Goal: Information Seeking & Learning: Find specific fact

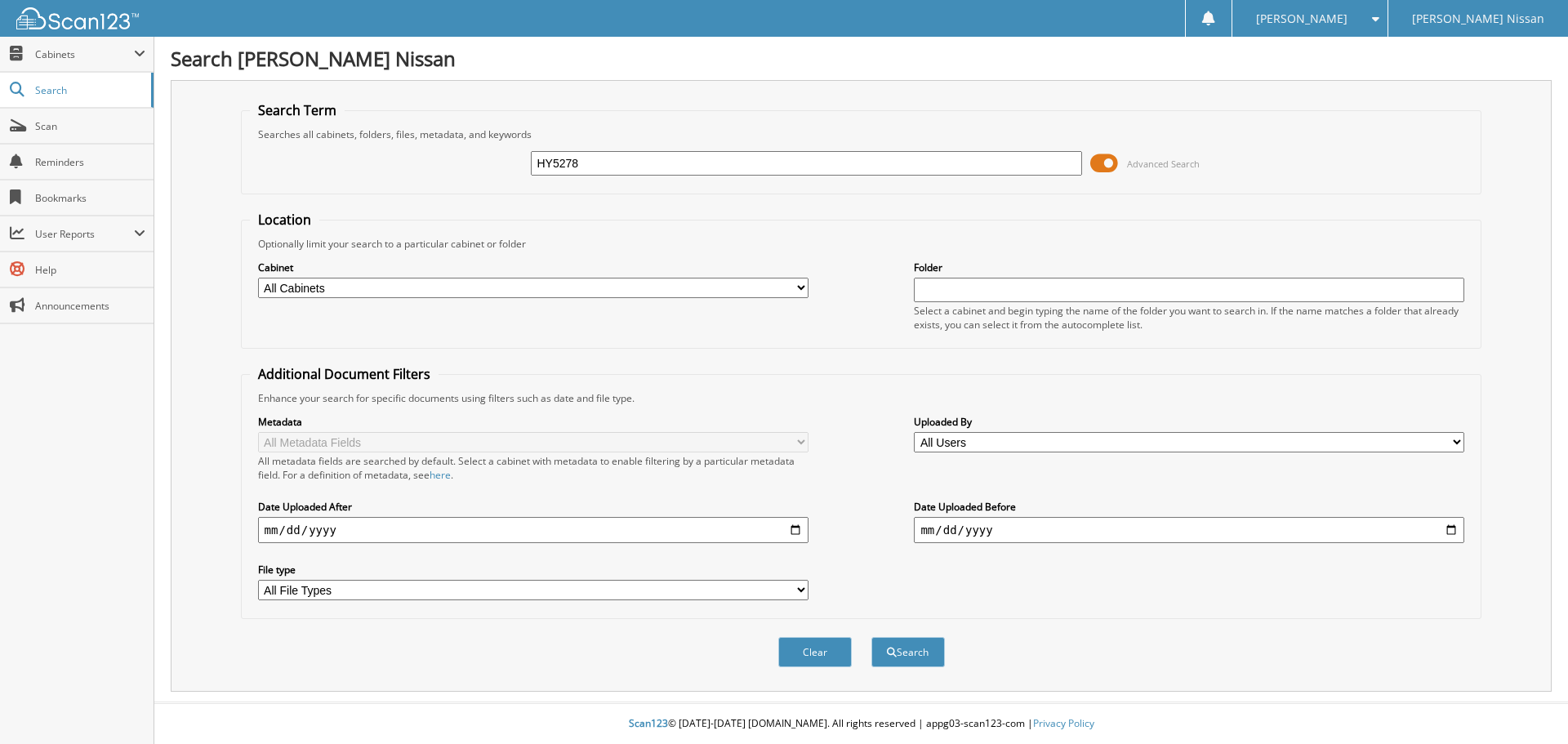
type input "HY5278"
click at [871, 636] on button "Search" at bounding box center [907, 651] width 73 height 30
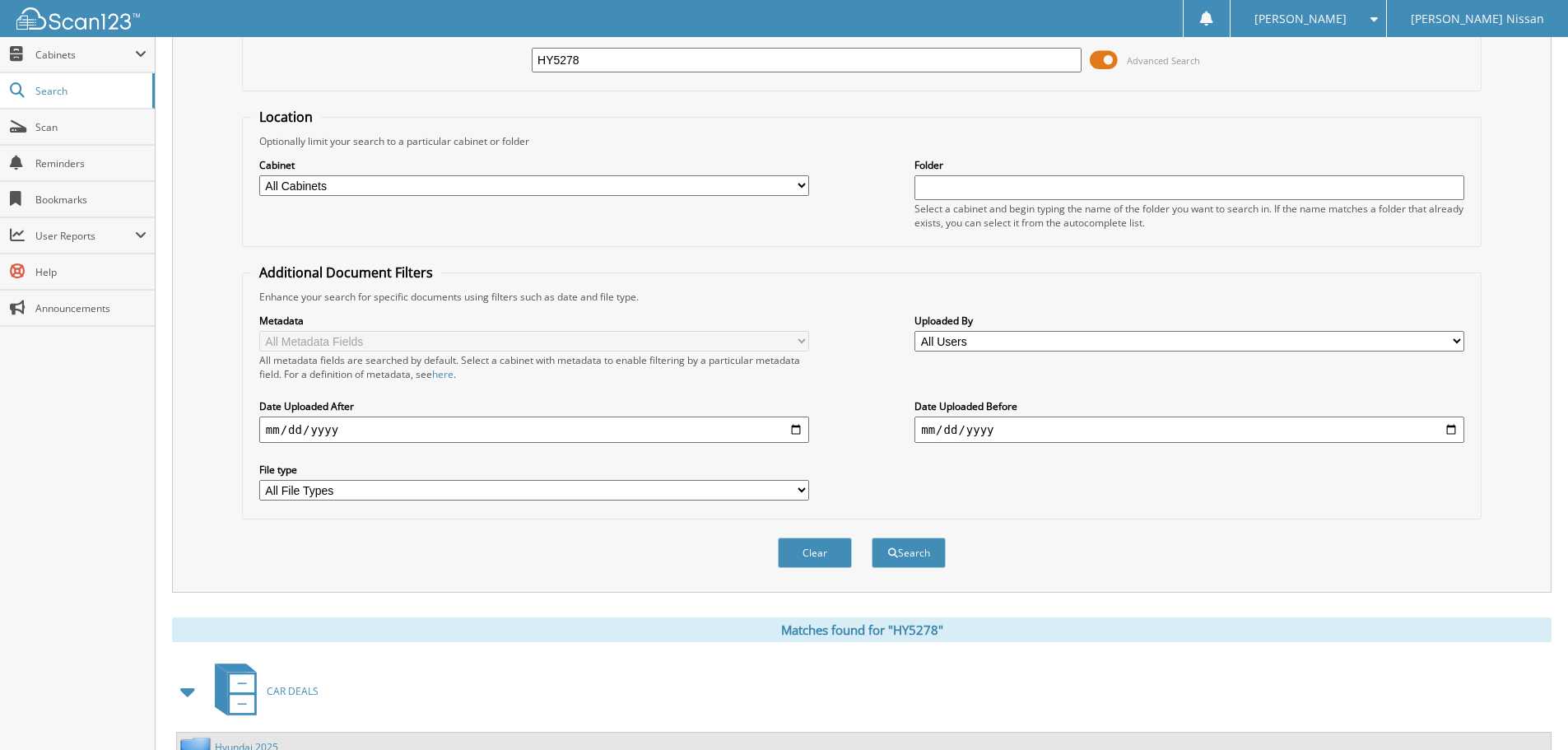
scroll to position [494, 0]
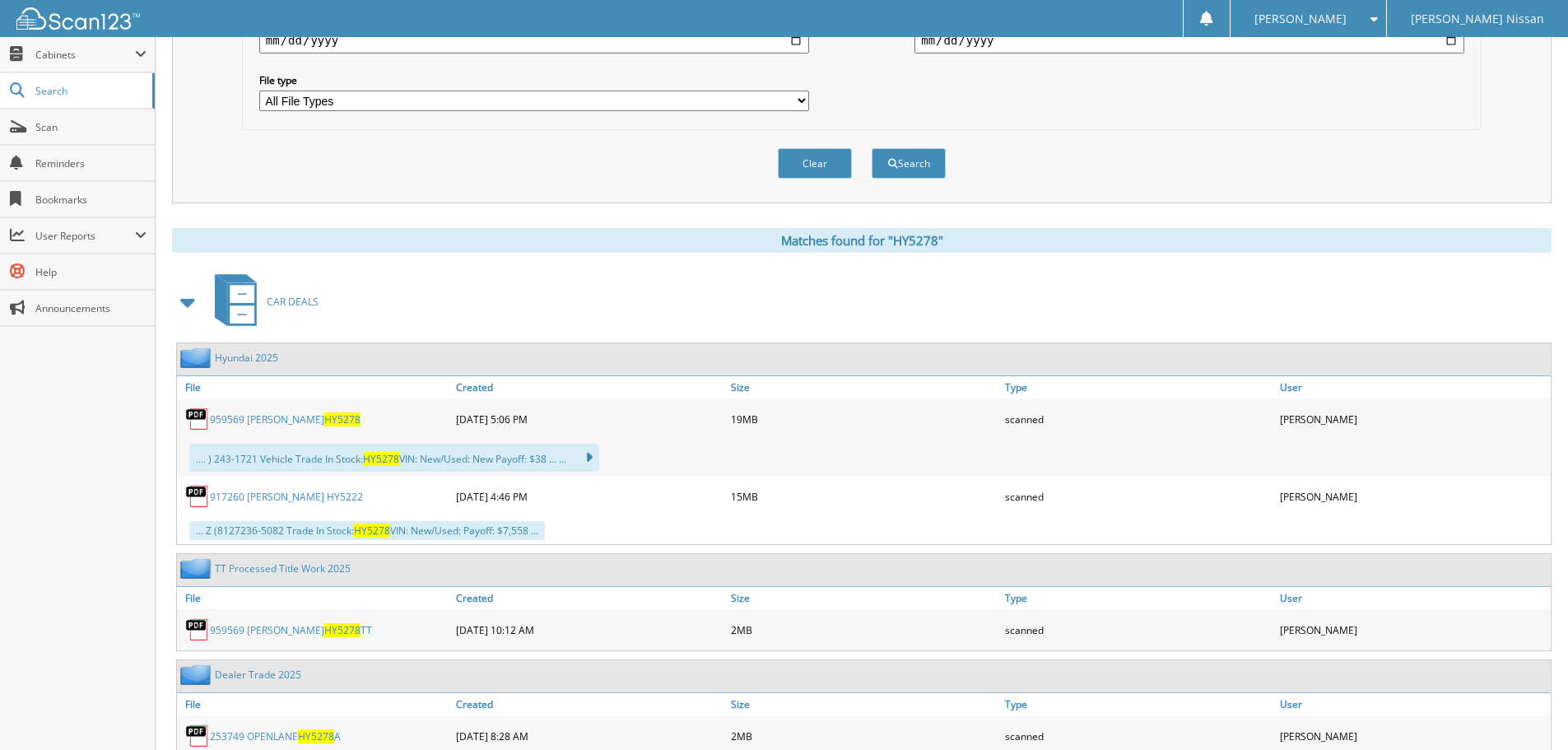
click at [268, 417] on link "959569 ANDREAS HY5278" at bounding box center [284, 419] width 150 height 14
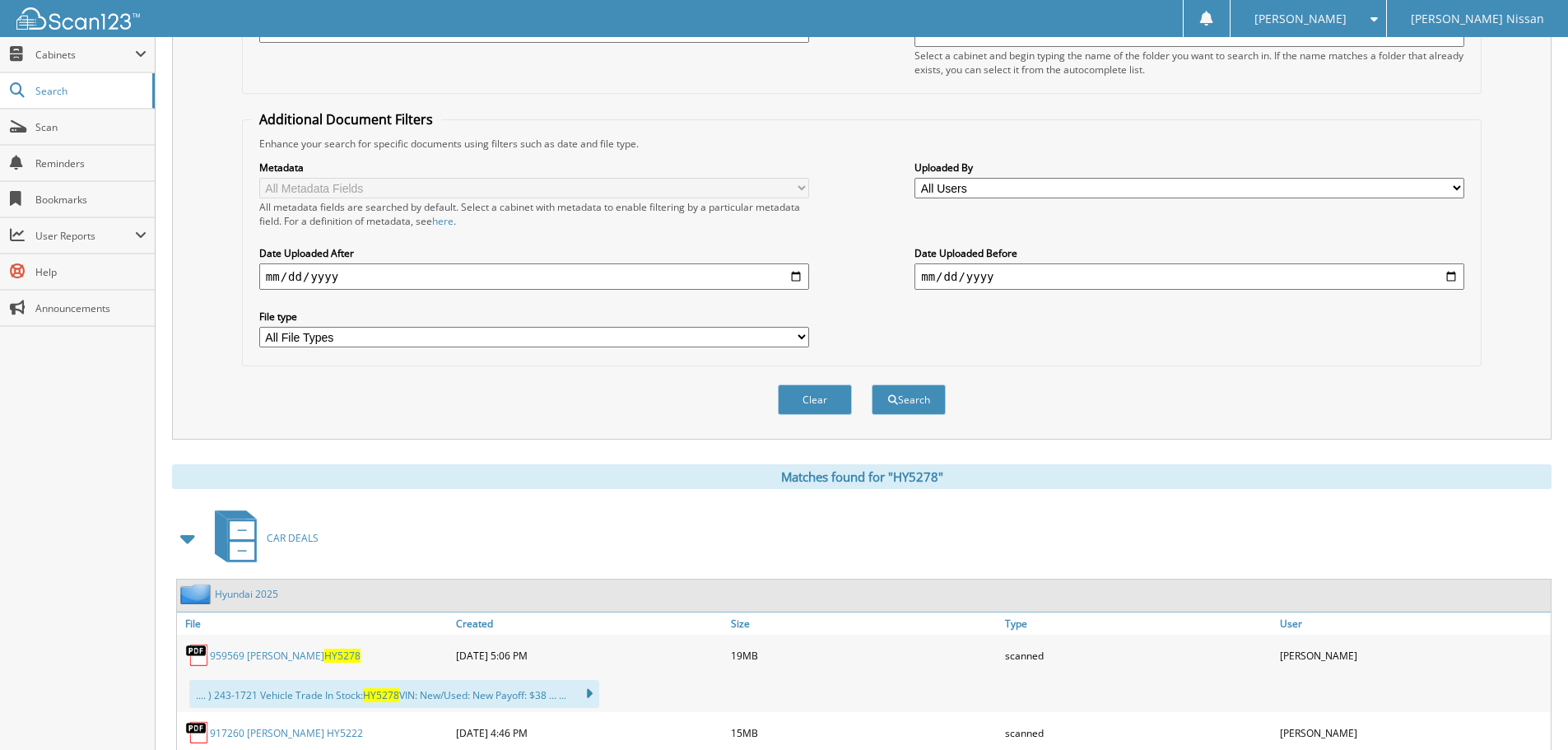
scroll to position [0, 0]
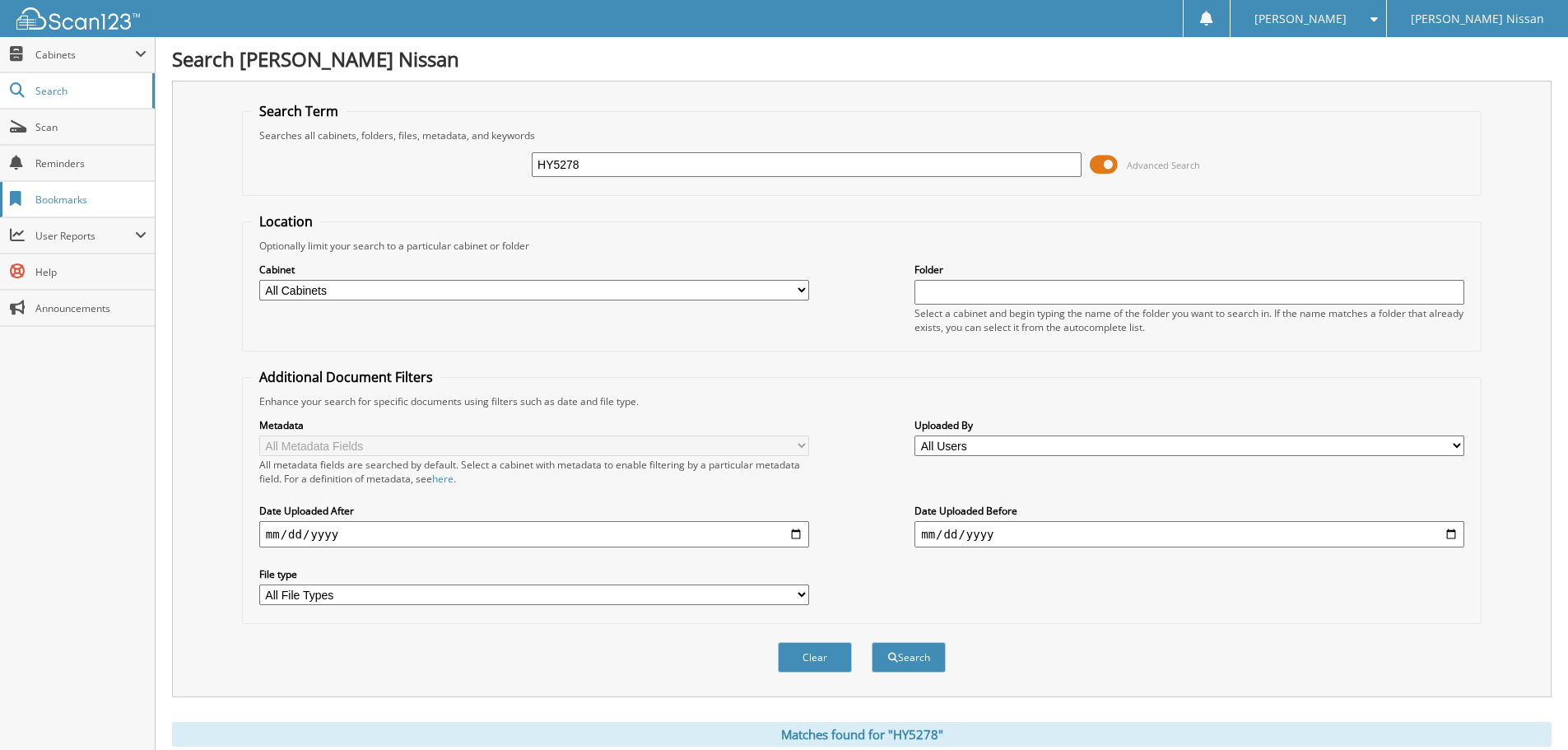
drag, startPoint x: 594, startPoint y: 163, endPoint x: 148, endPoint y: 202, distance: 447.7
